Goal: Navigation & Orientation: Understand site structure

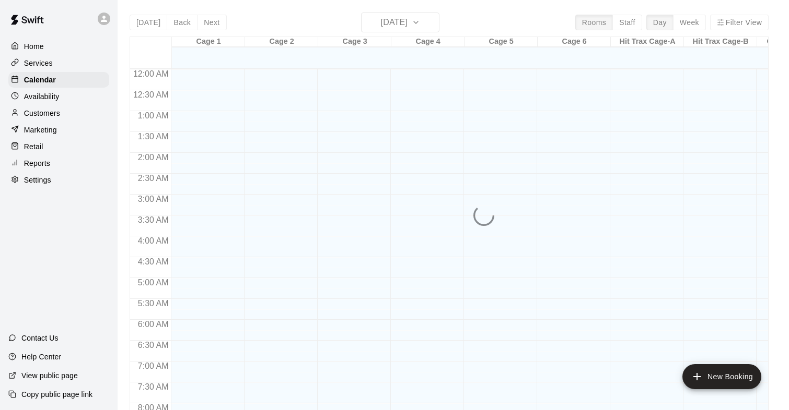
scroll to position [355, 0]
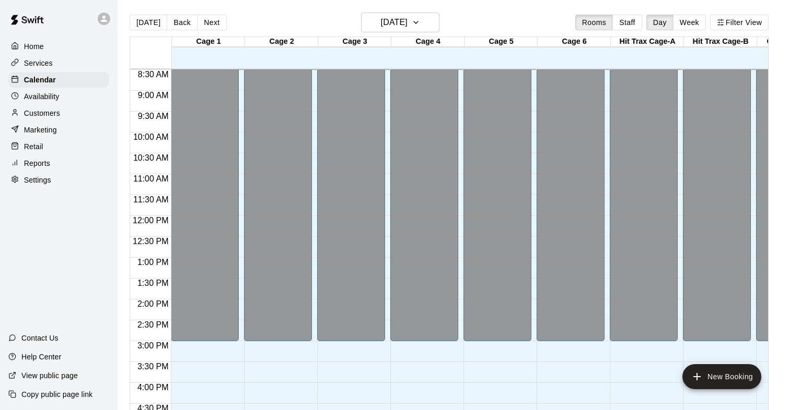
click at [45, 40] on div "Home" at bounding box center [58, 47] width 101 height 16
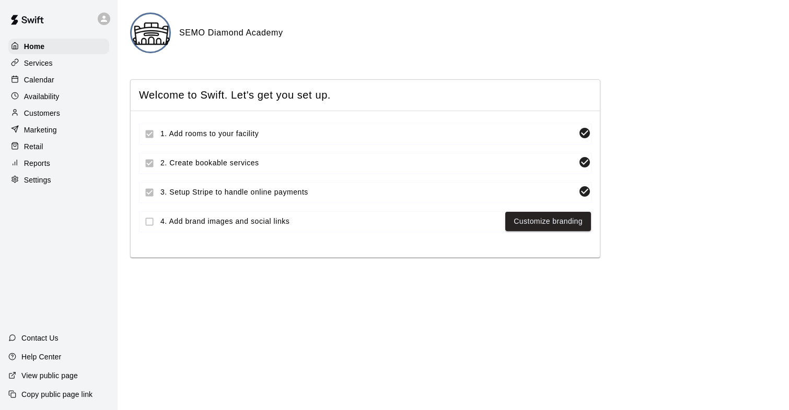
click at [38, 69] on div "Services" at bounding box center [58, 63] width 101 height 16
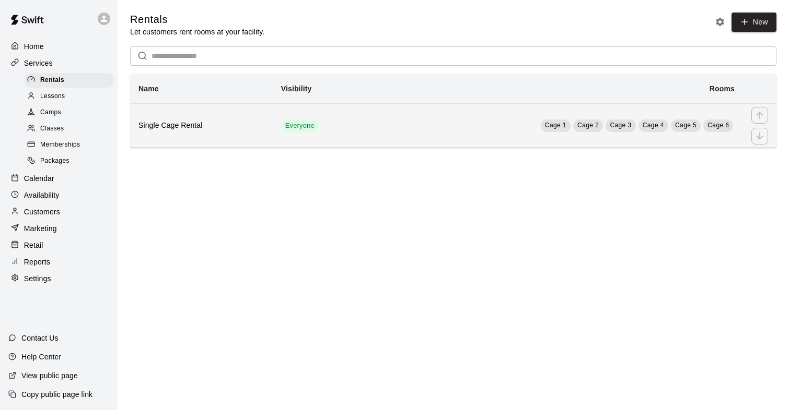
click at [162, 130] on h6 "Single Cage Rental" at bounding box center [201, 125] width 126 height 11
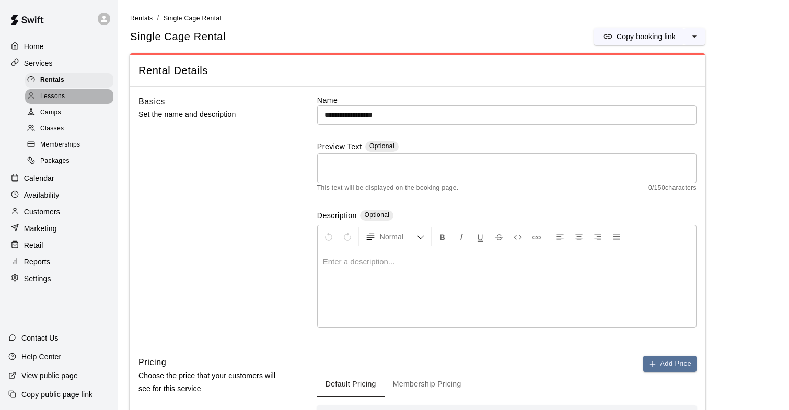
click at [58, 100] on span "Lessons" at bounding box center [52, 96] width 25 height 10
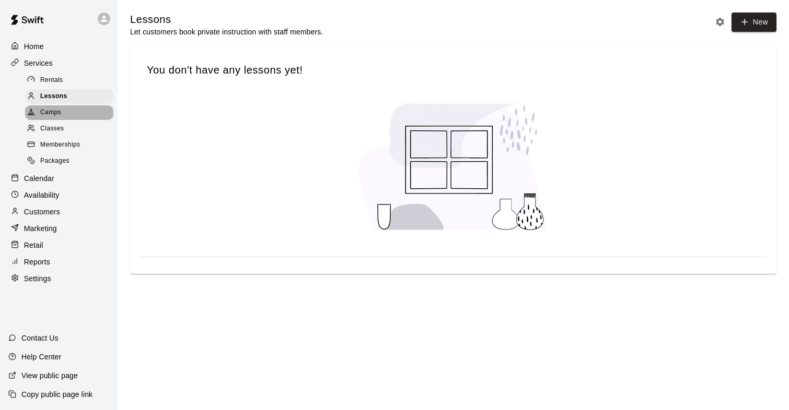
click at [46, 113] on span "Camps" at bounding box center [50, 113] width 21 height 10
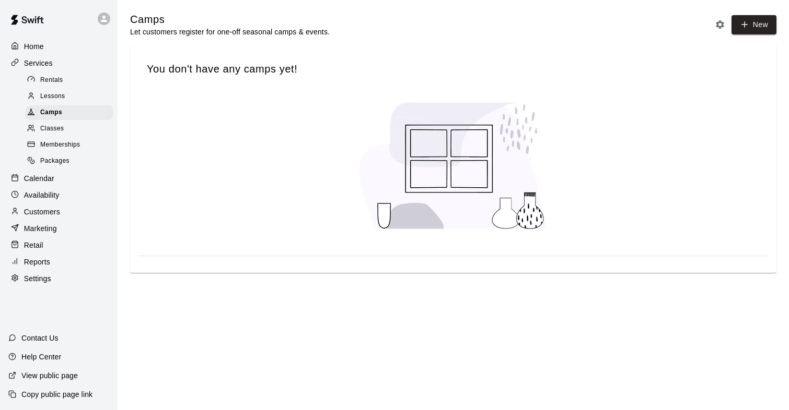
click at [46, 132] on span "Classes" at bounding box center [51, 129] width 23 height 10
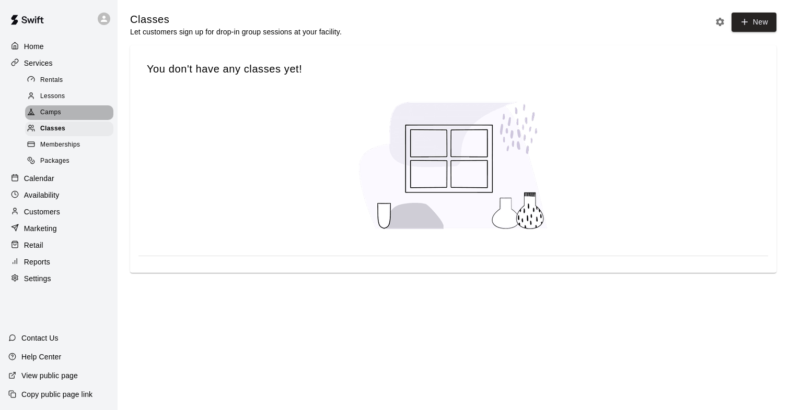
click at [46, 114] on span "Camps" at bounding box center [50, 113] width 21 height 10
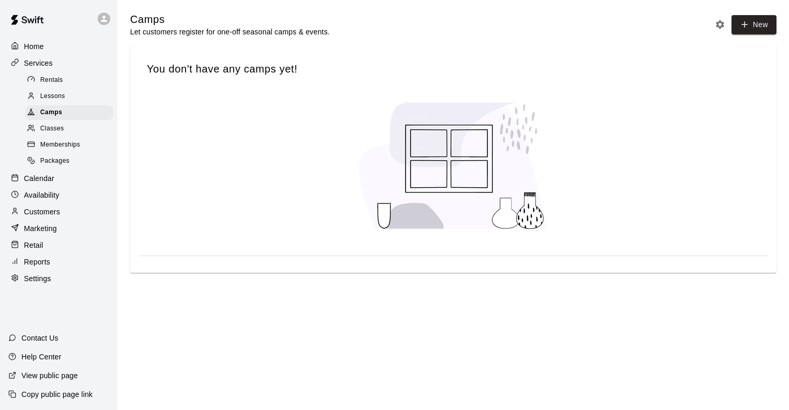
click at [43, 52] on div "Home" at bounding box center [58, 47] width 101 height 16
